Goal: Find specific page/section: Locate a particular part of the current website

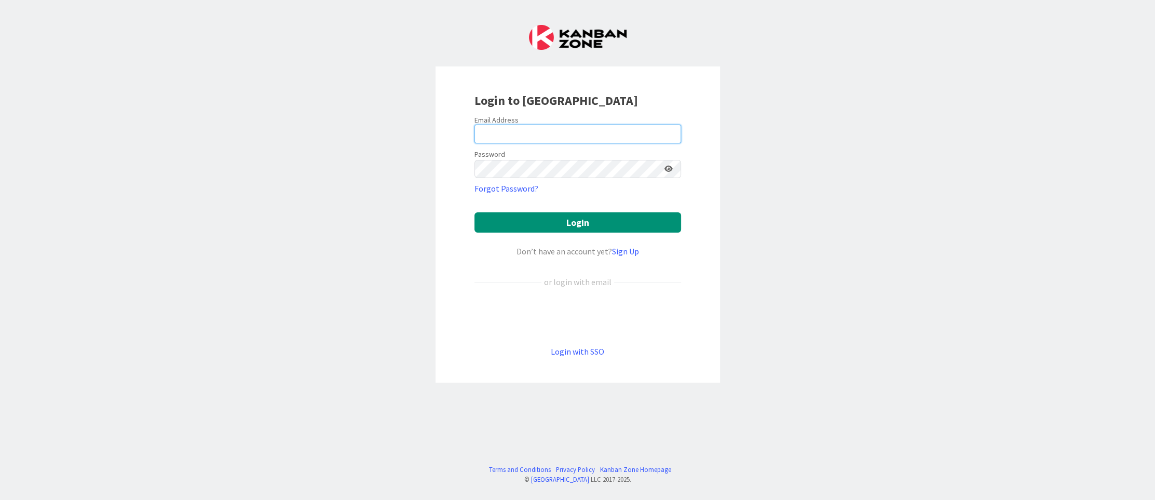
type input "[EMAIL_ADDRESS][DOMAIN_NAME]"
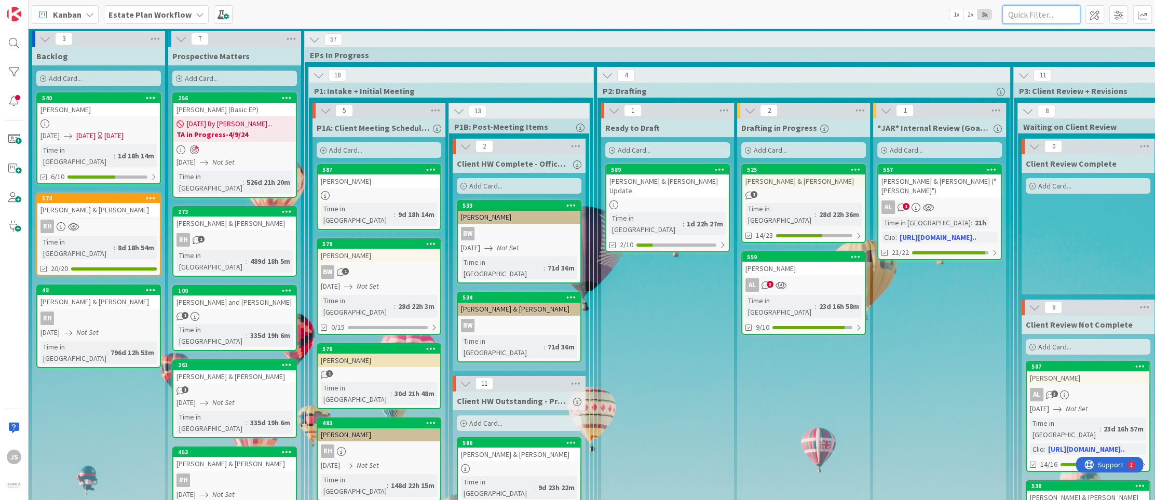
click at [1038, 12] on input "text" at bounding box center [1042, 14] width 78 height 19
type input "[PERSON_NAME]"
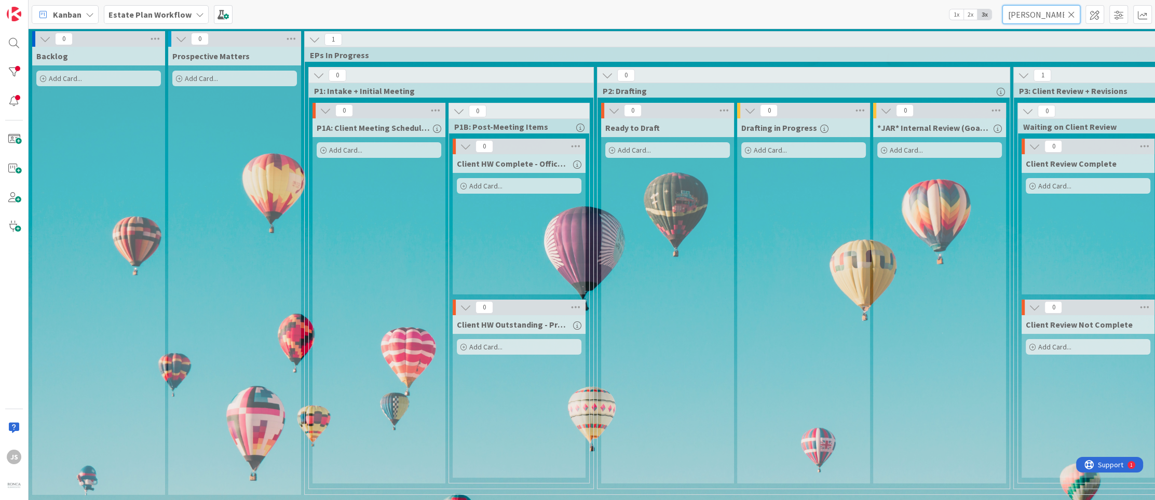
scroll to position [0, 1117]
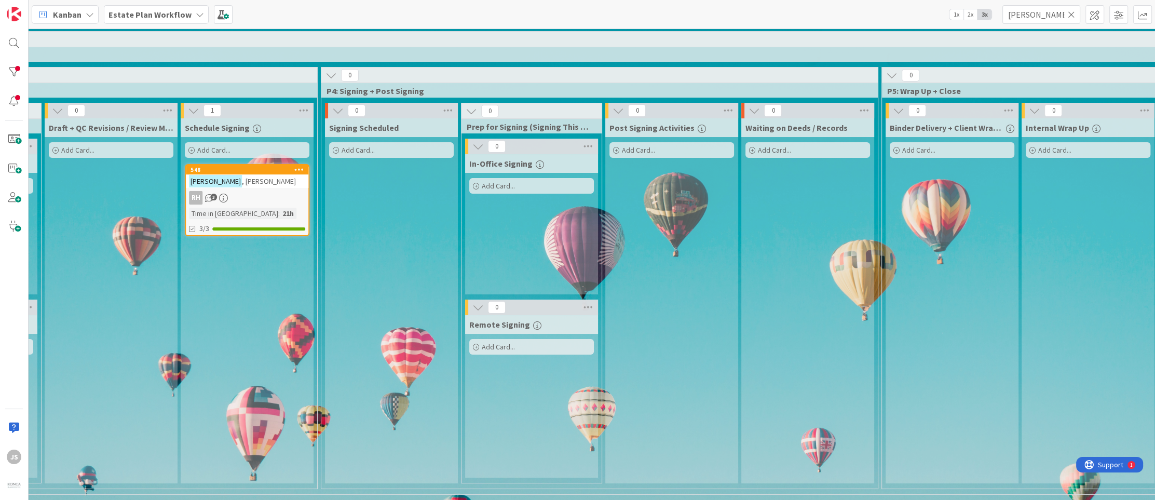
click at [291, 194] on div "RH 3" at bounding box center [247, 198] width 123 height 14
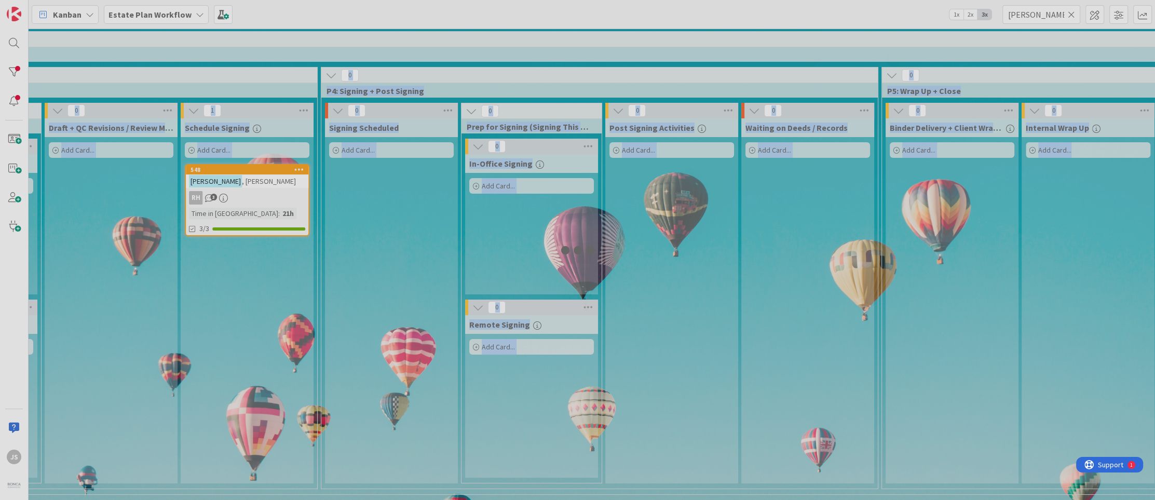
click at [291, 194] on div at bounding box center [577, 250] width 1155 height 500
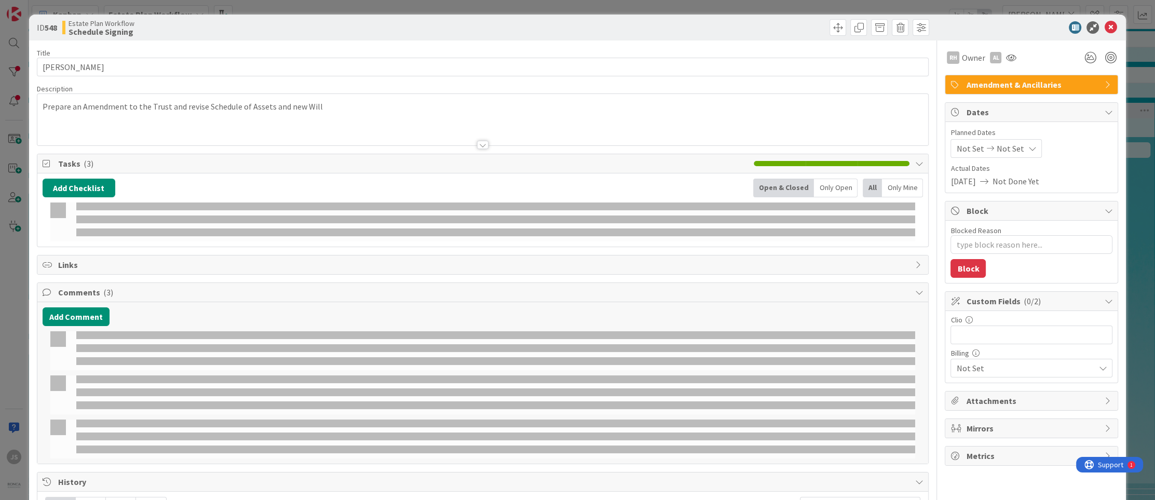
type textarea "x"
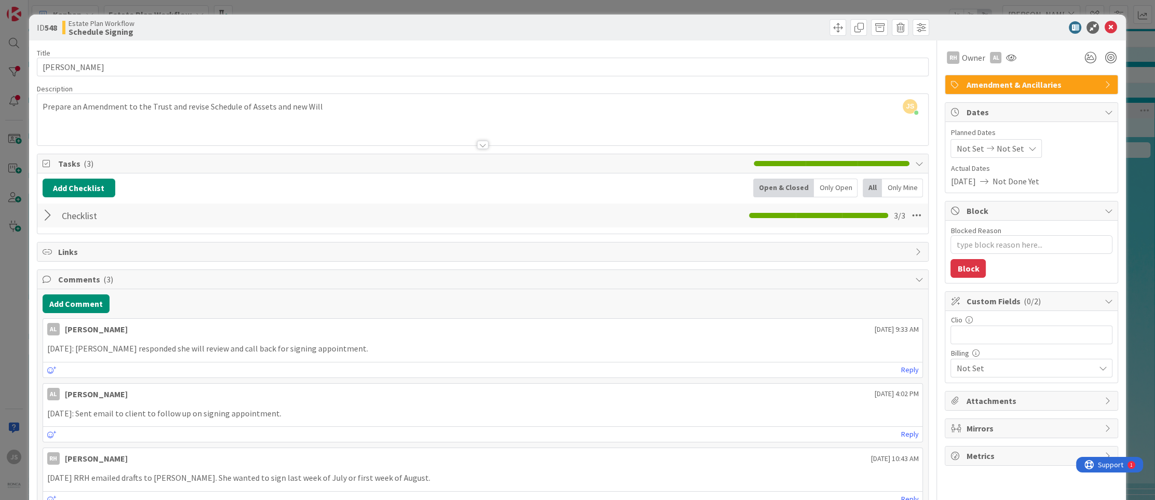
click at [673, 109] on div "Prepare an Amendment to the Trust and revise Schedule of Assets and new Will" at bounding box center [483, 122] width 892 height 47
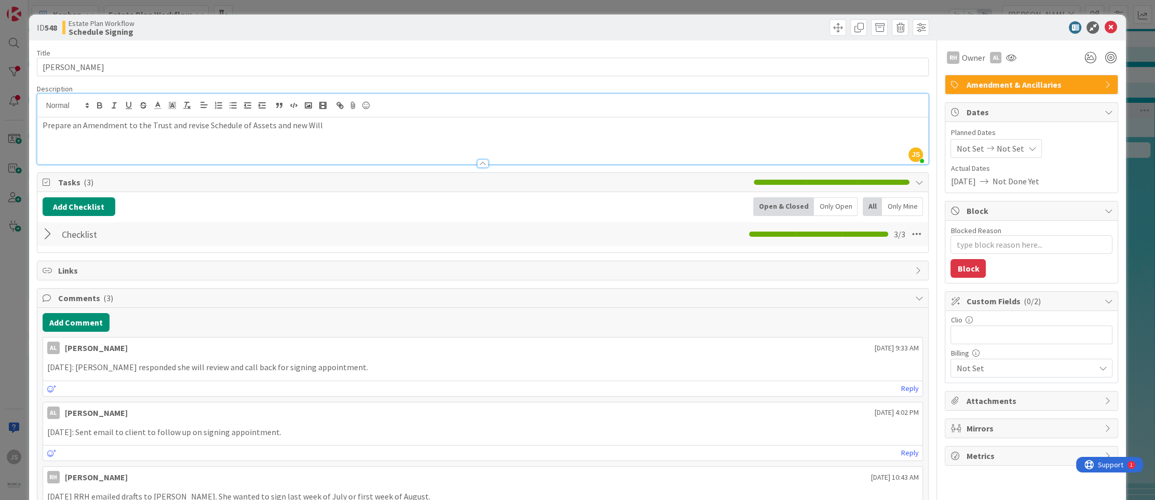
click at [379, 32] on div "Estate Plan Workflow Schedule Signing" at bounding box center [271, 27] width 419 height 17
click at [1114, 28] on icon at bounding box center [1110, 27] width 12 height 12
